Goal: Information Seeking & Learning: Learn about a topic

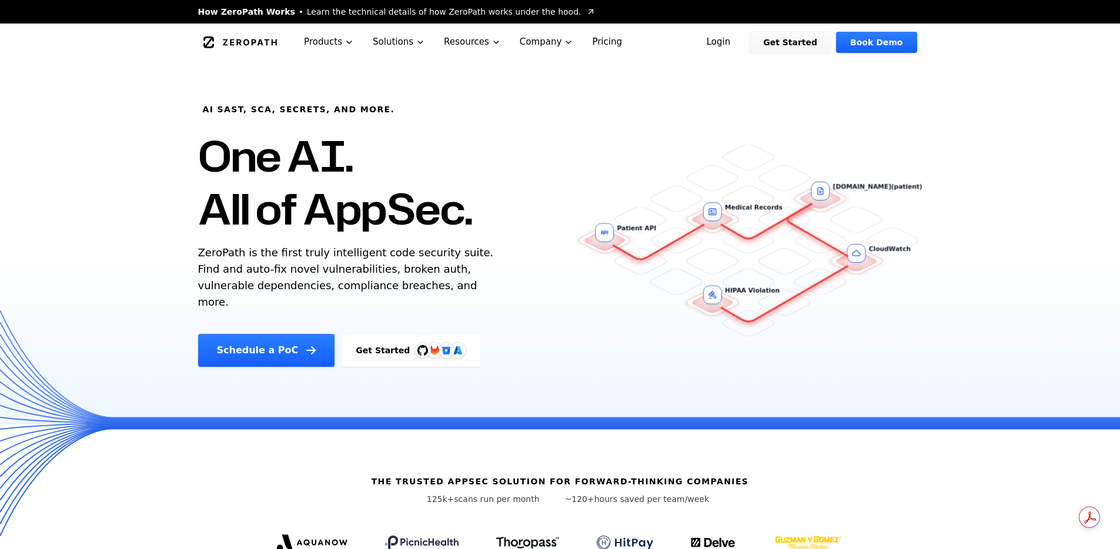
click at [253, 260] on p "ZeroPath is the first truly intelligent code security suite. Find and auto-fix …" at bounding box center [348, 278] width 301 height 66
copy p "ZeroPath is the first truly intelligent code security suite. Find and auto-fix …"
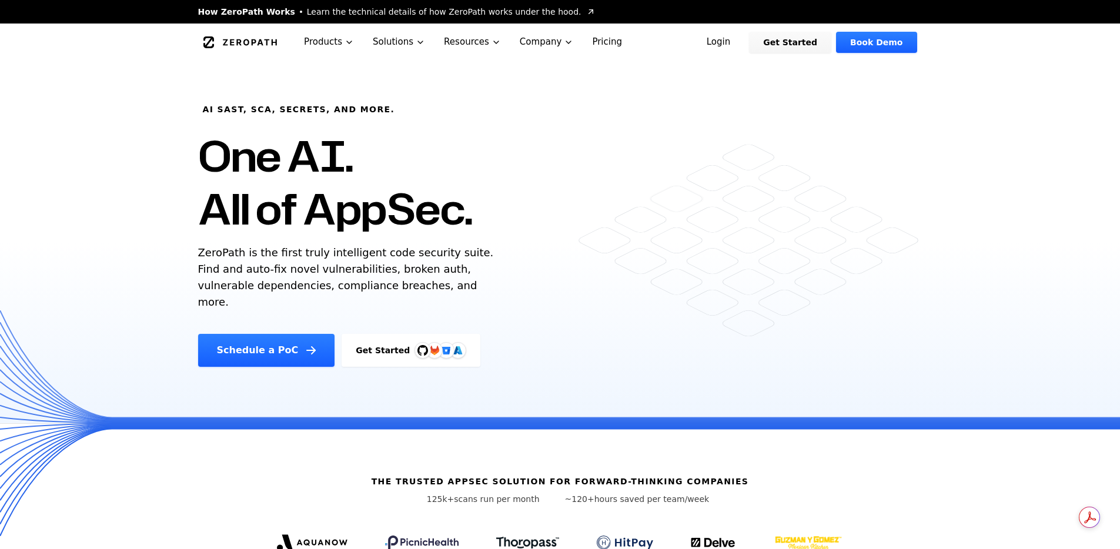
click at [593, 42] on link "Pricing" at bounding box center [607, 42] width 49 height 37
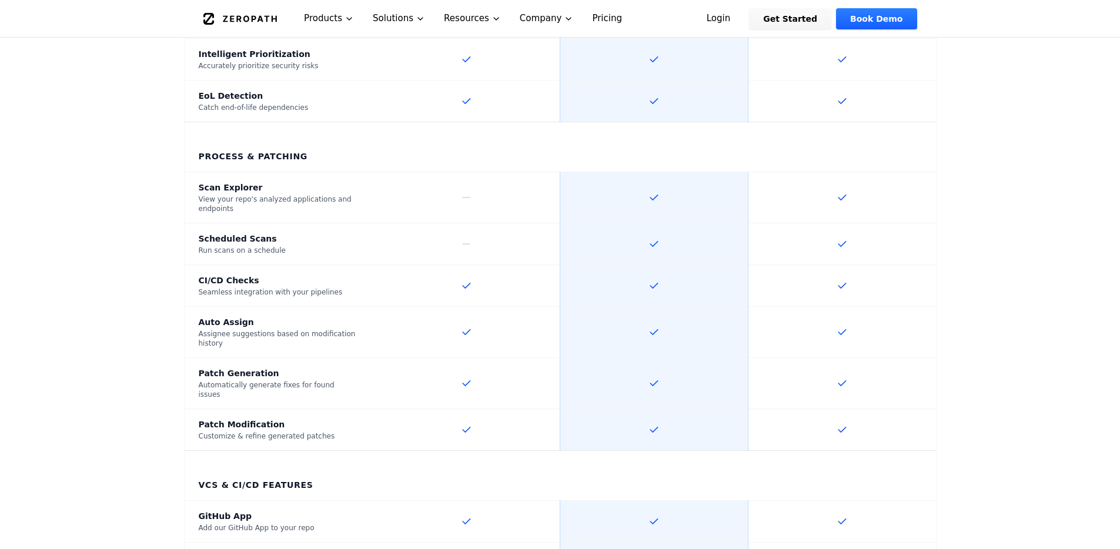
scroll to position [852, 0]
